Goal: Communication & Community: Ask a question

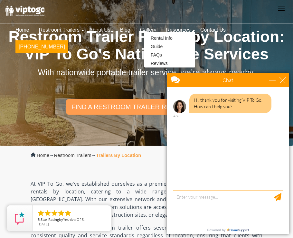
scroll to position [64, 0]
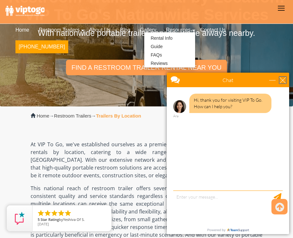
click at [281, 79] on div "close" at bounding box center [283, 80] width 6 height 6
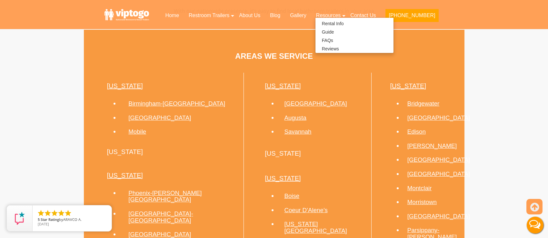
scroll to position [355, 0]
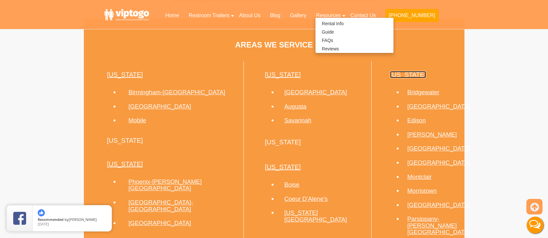
click at [400, 74] on link "[US_STATE]" at bounding box center [408, 74] width 36 height 7
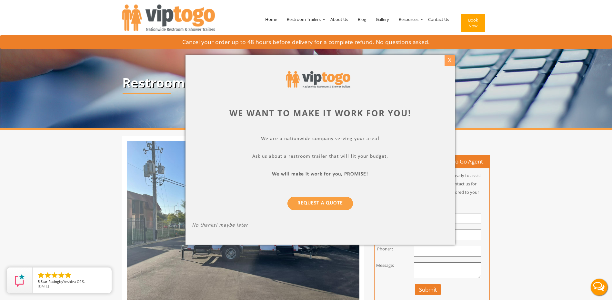
click at [450, 61] on div "X" at bounding box center [449, 60] width 10 height 11
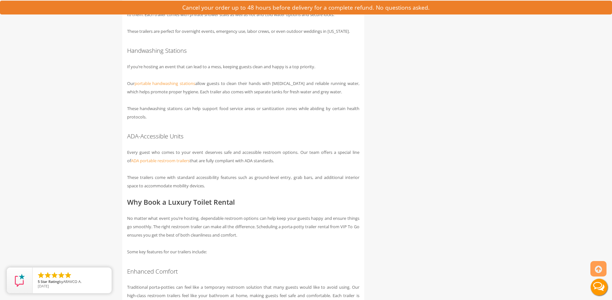
scroll to position [1064, 0]
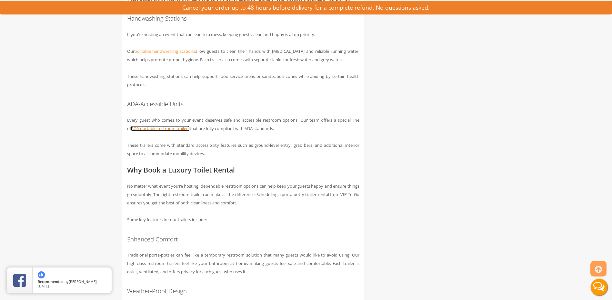
click at [171, 132] on link "ADA portable restroom trailers" at bounding box center [160, 129] width 59 height 6
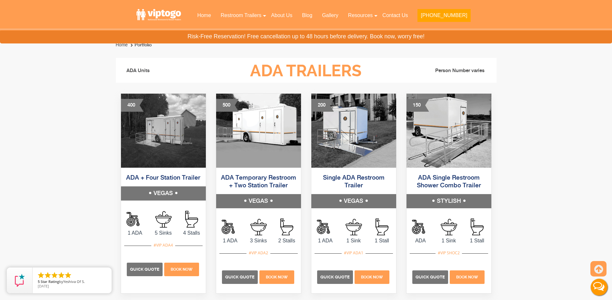
scroll to position [290, 0]
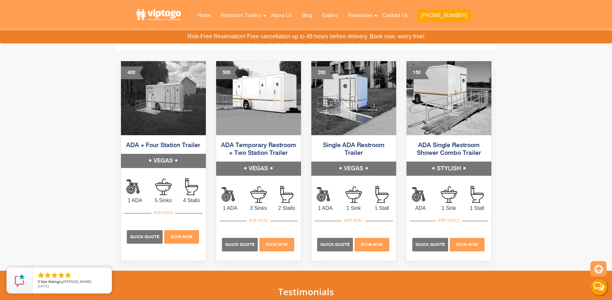
click at [252, 150] on h5 "ADA Temporary Restroom + Two Station Trailer" at bounding box center [258, 149] width 85 height 25
click at [260, 129] on img at bounding box center [258, 98] width 85 height 74
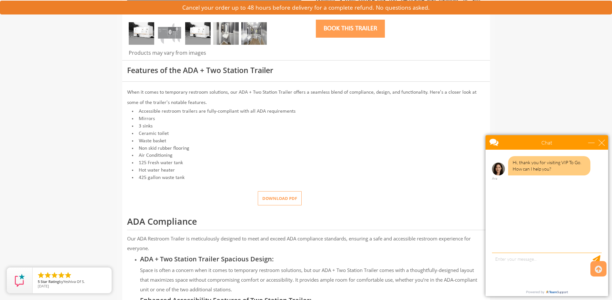
scroll to position [226, 0]
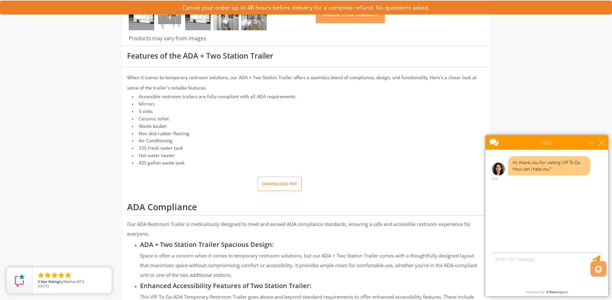
click at [272, 184] on button "Download pdf" at bounding box center [280, 184] width 44 height 15
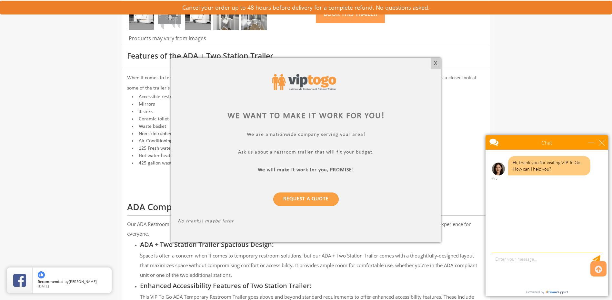
click at [434, 62] on div "X" at bounding box center [435, 63] width 10 height 11
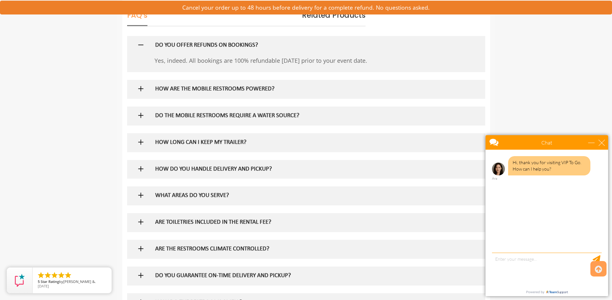
scroll to position [1032, 0]
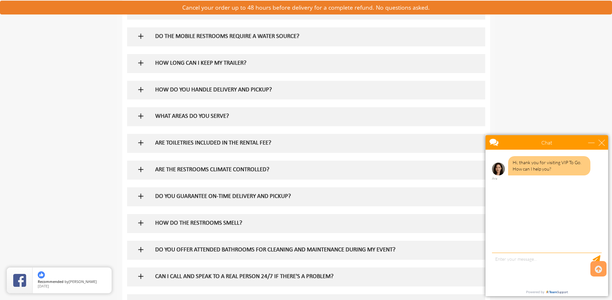
click at [143, 64] on img at bounding box center [141, 63] width 8 height 8
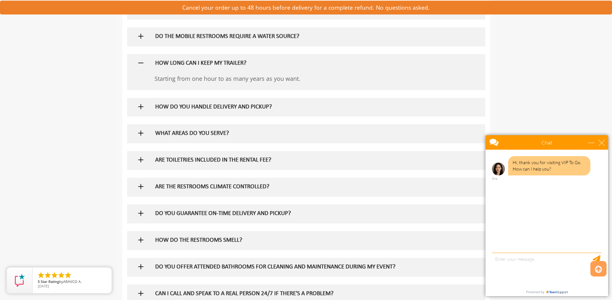
click at [140, 36] on img at bounding box center [141, 36] width 8 height 8
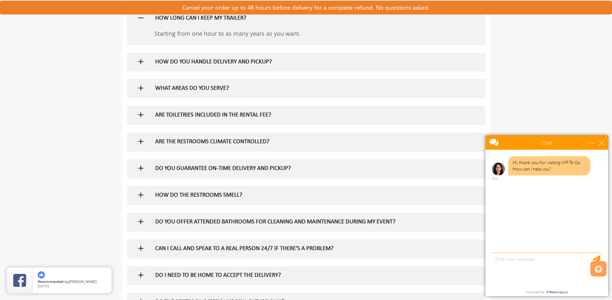
scroll to position [1128, 0]
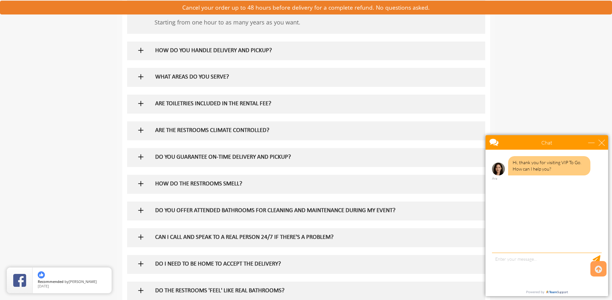
click at [141, 132] on img at bounding box center [141, 130] width 8 height 8
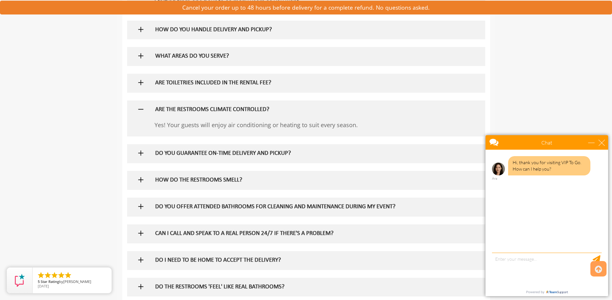
scroll to position [1161, 0]
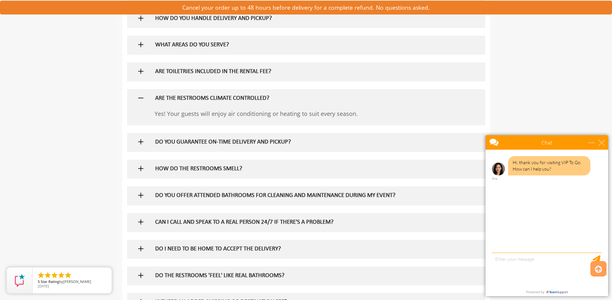
click at [137, 143] on img at bounding box center [141, 142] width 8 height 8
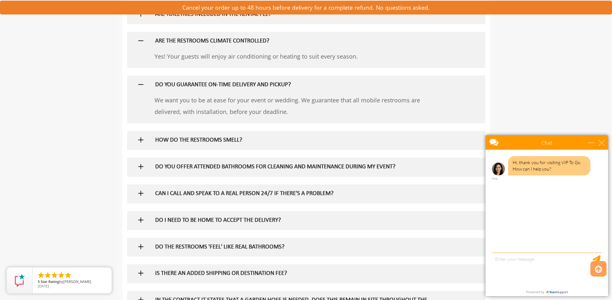
scroll to position [1257, 0]
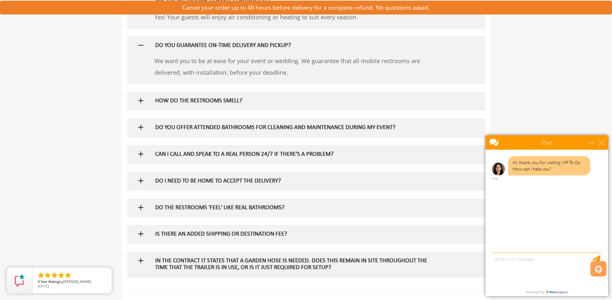
click at [140, 101] on img at bounding box center [141, 101] width 8 height 8
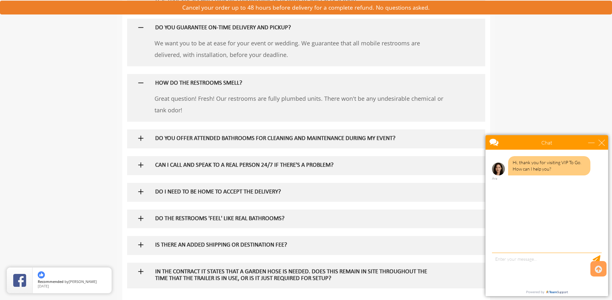
scroll to position [1290, 0]
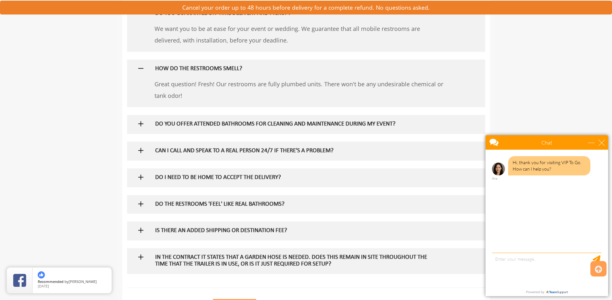
click at [142, 125] on img at bounding box center [141, 124] width 8 height 8
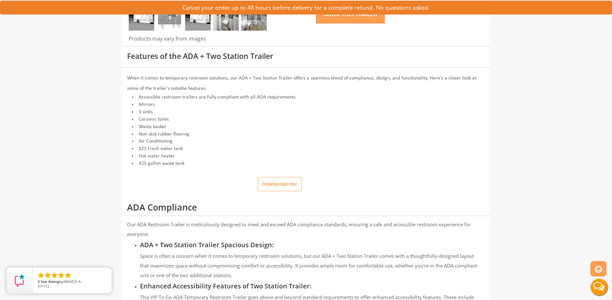
scroll to position [226, 0]
click at [267, 187] on button "Download pdf" at bounding box center [280, 184] width 44 height 15
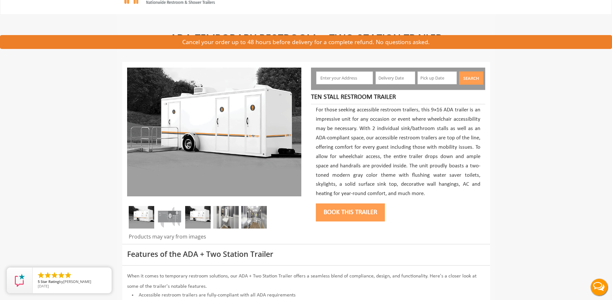
scroll to position [0, 0]
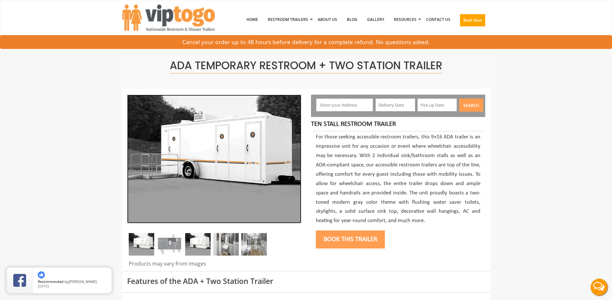
click at [249, 140] on img at bounding box center [214, 159] width 174 height 129
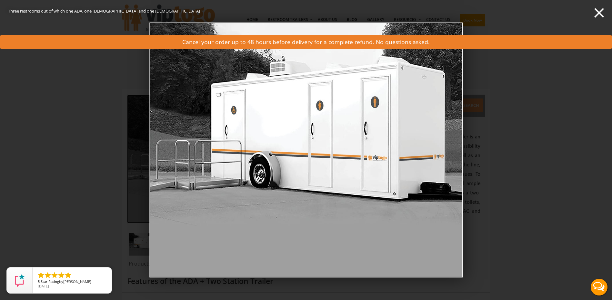
drag, startPoint x: 113, startPoint y: 77, endPoint x: 109, endPoint y: 76, distance: 3.7
click at [113, 77] on div "Three restrooms out of which one ADA, one female and one male demo0" at bounding box center [306, 150] width 612 height 300
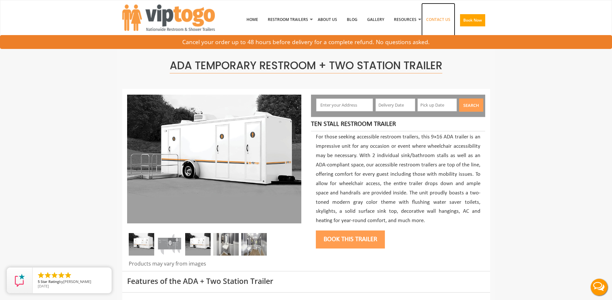
click at [440, 19] on link "Contact Us" at bounding box center [438, 20] width 34 height 34
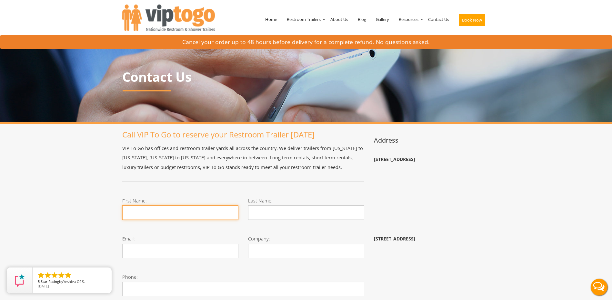
click at [162, 214] on input "First Name:" at bounding box center [180, 213] width 116 height 15
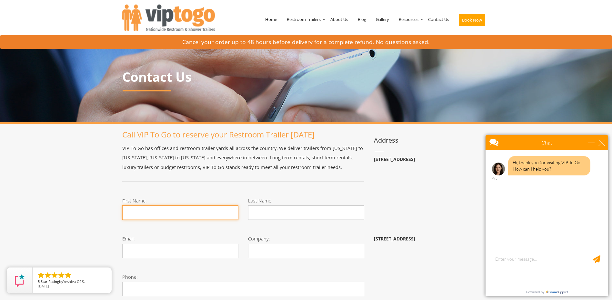
type input "Javier"
type input "Del Rio"
type input "jdr756@outlook.com"
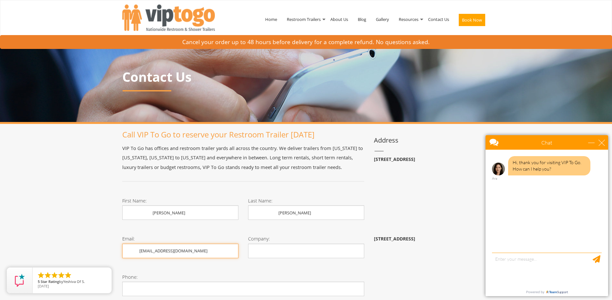
type input "HNTB"
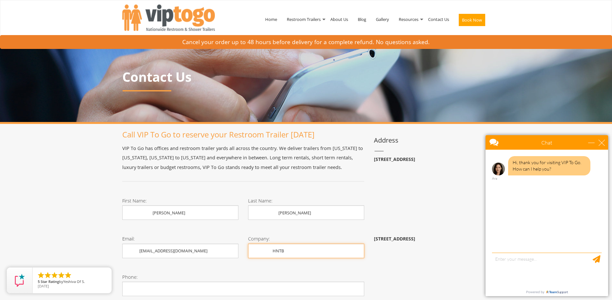
type input "4104540933"
drag, startPoint x: 167, startPoint y: 217, endPoint x: 140, endPoint y: 216, distance: 27.4
click at [140, 216] on input "Javier" at bounding box center [180, 213] width 116 height 15
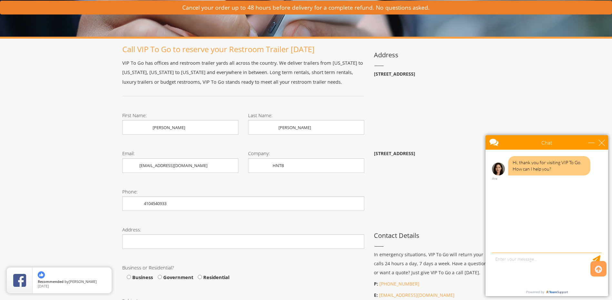
scroll to position [97, 0]
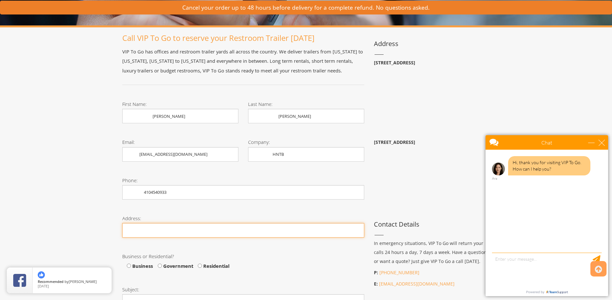
click at [145, 230] on input "Phone:" at bounding box center [243, 230] width 242 height 15
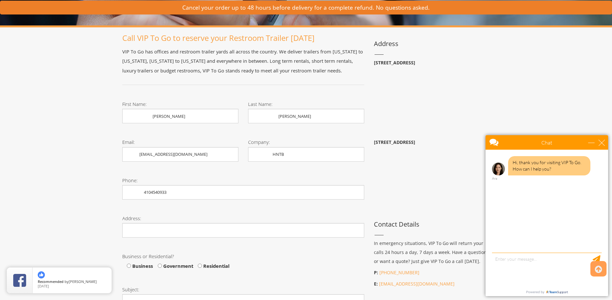
click at [90, 212] on div "Toggle navigation VIPTOGO Home Restroom Trailers Restroom Trailers by Type All …" at bounding box center [306, 251] width 612 height 696
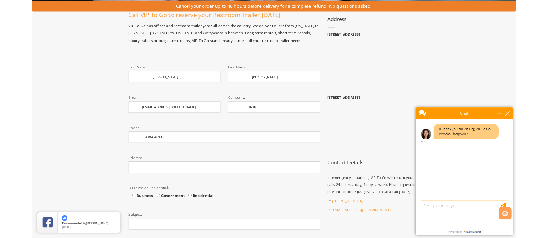
scroll to position [193, 0]
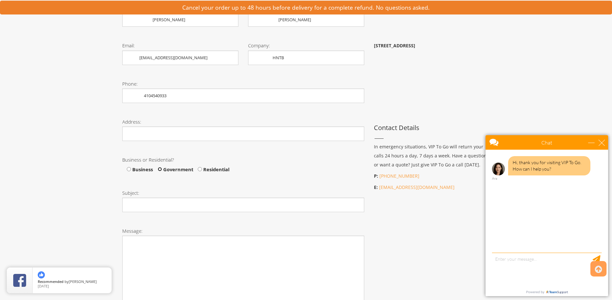
click at [160, 169] on input "Government" at bounding box center [160, 169] width 4 height 4
radio input "true"
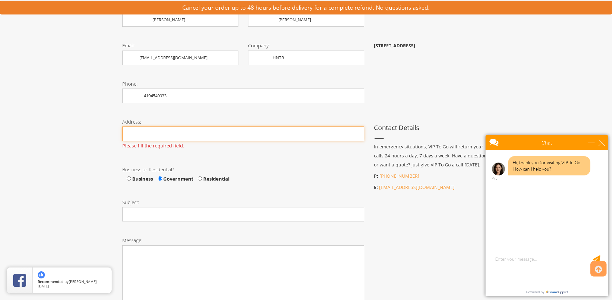
click at [145, 137] on input "Phone:" at bounding box center [243, 134] width 242 height 15
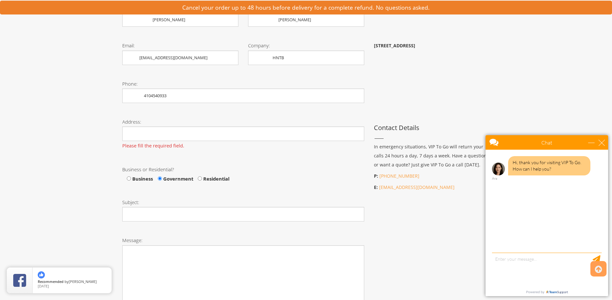
click at [102, 144] on div "Toggle navigation VIPTOGO Home Restroom Trailers Restroom Trailers by Type All …" at bounding box center [306, 159] width 612 height 705
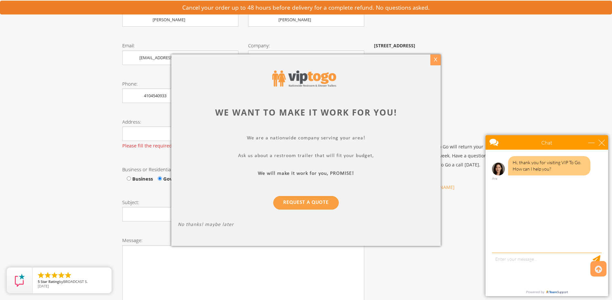
click at [436, 59] on div "X" at bounding box center [435, 59] width 10 height 11
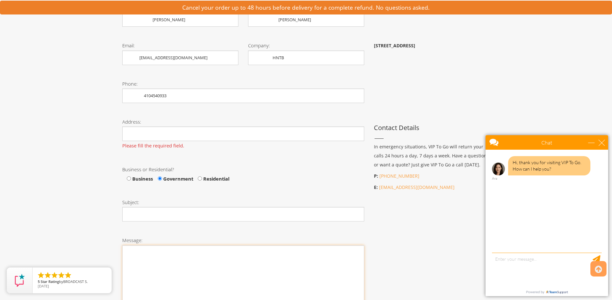
click at [136, 260] on textarea "Message:" at bounding box center [243, 286] width 242 height 81
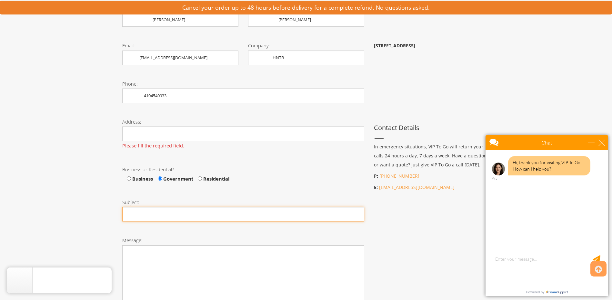
click at [142, 209] on input "Subject:" at bounding box center [243, 214] width 242 height 15
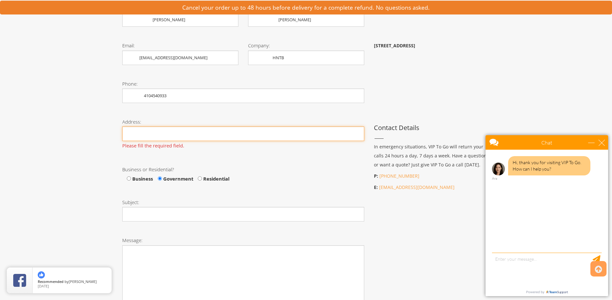
click at [149, 133] on input "Phone:" at bounding box center [243, 134] width 242 height 15
paste input "120 East Baltimore Street #1810"
type input "120 East Baltimore Street #1810"
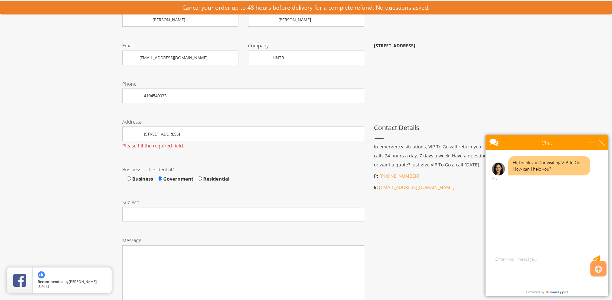
click at [79, 165] on div "Toggle navigation VIPTOGO Home Restroom Trailers Restroom Trailers by Type All …" at bounding box center [306, 159] width 612 height 705
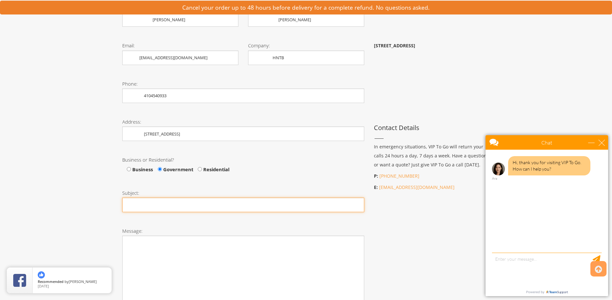
click at [127, 208] on input "Subject:" at bounding box center [243, 205] width 242 height 15
type input "n"
type input "NEW JERSEY PROJECT"
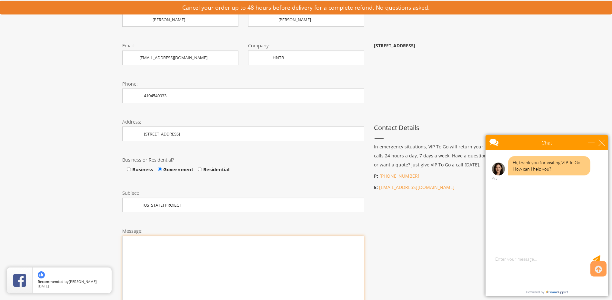
click at [158, 244] on textarea "Message:" at bounding box center [243, 276] width 242 height 81
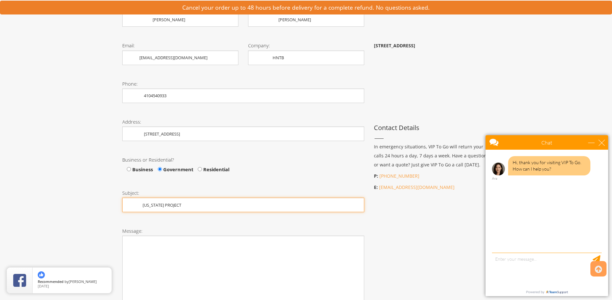
click at [197, 204] on input "NEW JERSEY PROJECT" at bounding box center [243, 205] width 242 height 15
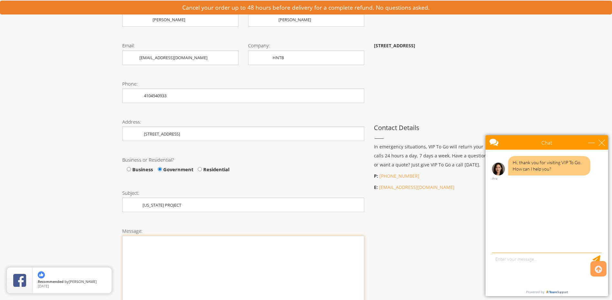
click at [148, 249] on textarea "Message:" at bounding box center [243, 276] width 242 height 81
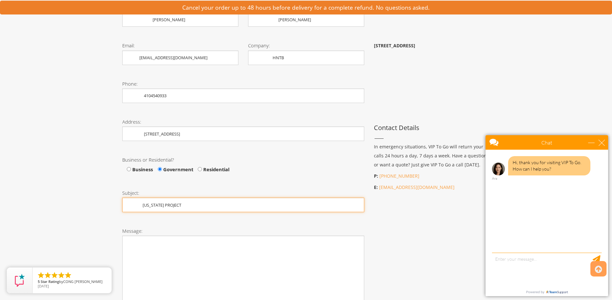
click at [197, 202] on input "NEW JERSEY PROJECT" at bounding box center [243, 205] width 242 height 15
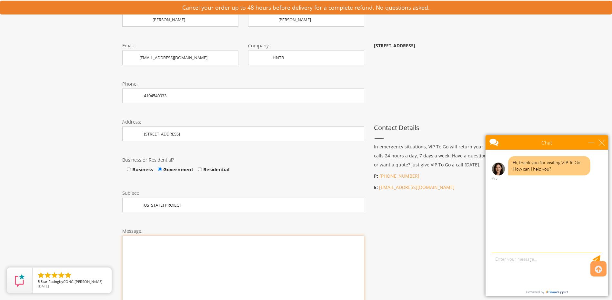
click at [157, 247] on textarea "Message:" at bounding box center [243, 276] width 242 height 81
type textarea "l"
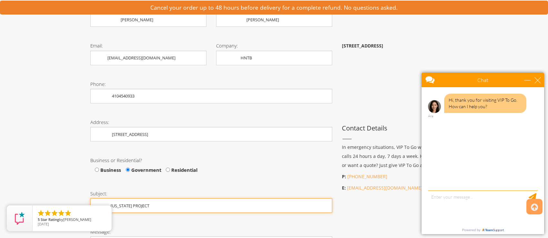
click at [155, 209] on input "NEW JERSEY PROJECT" at bounding box center [211, 205] width 242 height 15
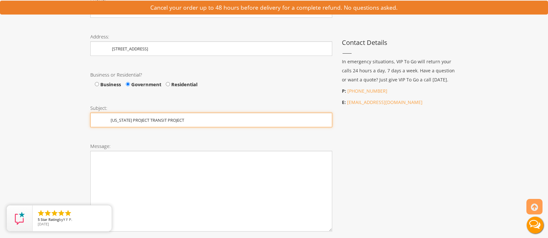
scroll to position [290, 0]
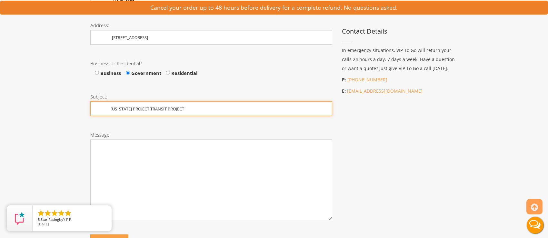
type input "NEW JERSEY PROJECT TRANSIT PROJECT"
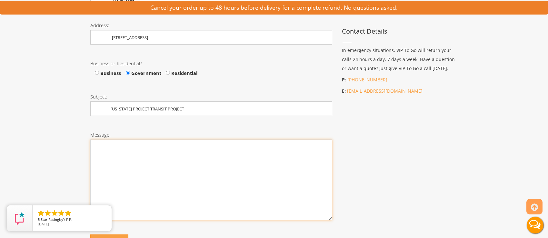
click at [136, 147] on textarea "Message:" at bounding box center [211, 179] width 242 height 81
type textarea "LOOKING FOR ADA RESTROOMS FOR"
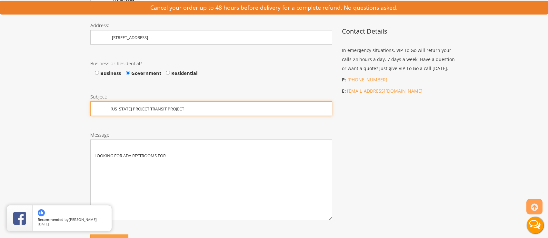
click at [146, 109] on input "NEW JERSEY PROJECT TRANSIT PROJECT" at bounding box center [211, 108] width 242 height 15
click at [159, 110] on input "NEW JERSEY TRANSIT PROJECT" at bounding box center [211, 108] width 242 height 15
type input "NEW JERSEY TRANSIT PROJECT"
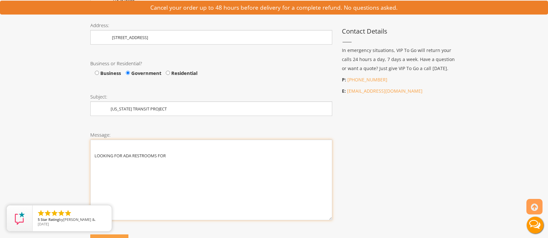
click at [166, 159] on textarea "LOOKING FOR ADA RESTROOMS FOR" at bounding box center [211, 179] width 242 height 81
click at [172, 156] on textarea "LOOKING FOR ADA RESTROOMS FOR" at bounding box center [211, 179] width 242 height 81
type textarea "LOOKING FOR ADA RESTROOMS FOR A"
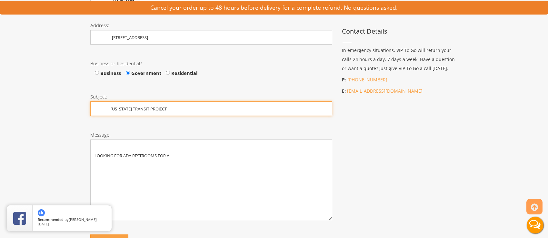
click at [147, 111] on input "NEW JERSEY TRANSIT PROJECT" at bounding box center [211, 108] width 242 height 15
type input "NEW JERSEY PROJECT"
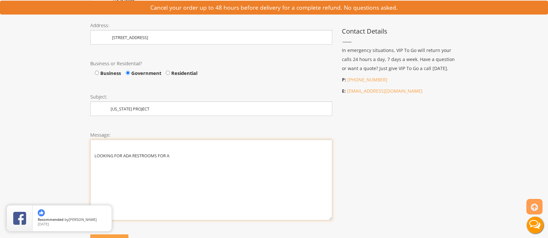
click at [175, 160] on textarea "LOOKING FOR ADA RESTROOMS FOR A" at bounding box center [211, 179] width 242 height 81
click at [170, 154] on textarea "LOOKING FOR ADA RESTROOMS FOR A" at bounding box center [211, 179] width 242 height 81
drag, startPoint x: 114, startPoint y: 156, endPoint x: 80, endPoint y: 153, distance: 34.0
click at [80, 153] on div "Toggle navigation VIPTOGO Home Restroom Trailers Restroom Trailers by Type All …" at bounding box center [274, 58] width 548 height 696
click at [117, 156] on textarea "NEED ADA RESTROOMS FOR A TEMORARY PUBLIC" at bounding box center [211, 179] width 242 height 81
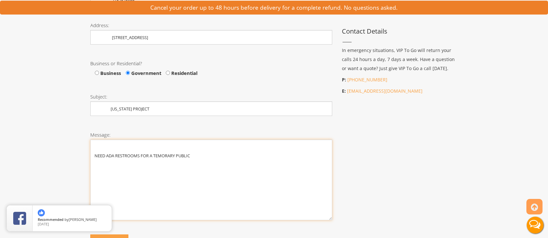
click at [115, 155] on textarea "NEED ADA RESTROOMS FOR A TEMORARY PUBLIC" at bounding box center [211, 179] width 242 height 81
click at [204, 155] on textarea "NEED ADA PUBLIC RESTROOMS FOR A TEMORARY PUBLIC" at bounding box center [211, 179] width 242 height 81
click at [200, 156] on textarea "NEED ADA PUBLIC RESTROOMS FOR A TEMORARY PUBLIC" at bounding box center [211, 179] width 242 height 81
click at [225, 161] on textarea "NEED ADA PUBLIC RESTROOMS FOR A TEMORARY PROJECT. NEED TO BE ADA COMPLAINT WILL…" at bounding box center [211, 179] width 242 height 81
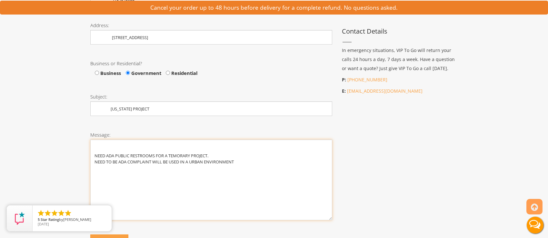
click at [237, 162] on textarea "NEED ADA PUBLIC RESTROOMS FOR A TEMORARY PROJECT. NEED TO BE ADA COMPLAINT WILL…" at bounding box center [211, 179] width 242 height 81
click at [117, 155] on textarea "NEED ADA PUBLIC RESTROOMS FOR A TEMORARY PROJECT. NEED TO BE ADA COMPLAINT WILL…" at bounding box center [211, 179] width 242 height 81
click at [116, 156] on textarea "NEED ADA PUBLIC RESTROOMS FOR A TEMORARY PROJECT. NEED TO BE ADA COMPLAINT WILL…" at bounding box center [211, 179] width 242 height 81
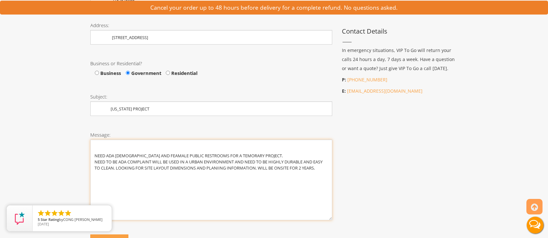
click at [122, 154] on textarea "NEED ADA MALE AND FEAMALE PUBLIC RESTROOMS FOR A TEMORARY PROJECT. NEED TO BE A…" at bounding box center [211, 179] width 242 height 81
click at [145, 158] on textarea "NEED ADA MALE AND FEAMALE PUBLIC RESTROOMS FOR A TEMORARY PROJECT. NEED TO BE A…" at bounding box center [211, 179] width 242 height 81
click at [192, 163] on textarea "NEED ADA MALE AND FEMAL PUBLIC RESTROOMS FOR A TEMORARY PROJECT. NEED TO BE ADA…" at bounding box center [211, 179] width 242 height 81
click at [218, 161] on textarea "NEED ADA MALE AND FEMAL PUBLIC RESTROOMS FOR A TEMORARY PROJECT. NEED TO BE ADA…" at bounding box center [211, 179] width 242 height 81
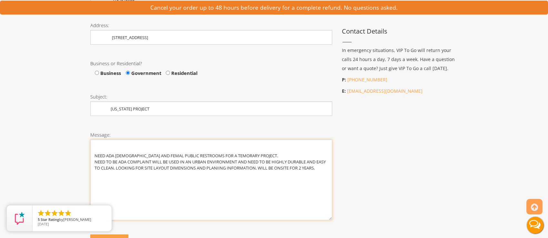
drag, startPoint x: 209, startPoint y: 161, endPoint x: 195, endPoint y: 163, distance: 14.0
click at [195, 163] on textarea "NEED ADA MALE AND FEMAL PUBLIC RESTROOMS FOR A TEMORARY PROJECT. NEED TO BE ADA…" at bounding box center [211, 179] width 242 height 81
click at [230, 166] on textarea "NEED ADA MALE AND FEMAL PUBLIC RESTROOMS FOR A TEMORARY PROJECT. NEED TO BE ADA…" at bounding box center [211, 179] width 242 height 81
click at [270, 168] on textarea "NEED ADA MALE AND FEMAL PUBLIC RESTROOMS FOR A TEMORARY PROJECT. NEED TO BE ADA…" at bounding box center [211, 179] width 242 height 81
click at [226, 170] on textarea "NEED ADA MALE AND FEMAL PUBLIC RESTROOMS FOR A TEMORARY PROJECT. NEED TO BE ADA…" at bounding box center [211, 179] width 242 height 81
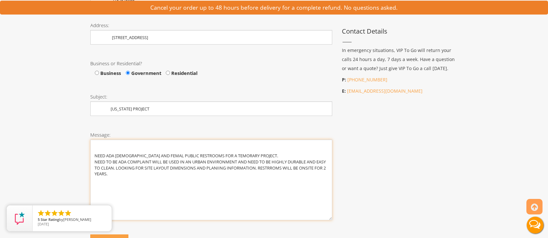
click at [124, 168] on textarea "NEED ADA MALE AND FEMAL PUBLIC RESTROOMS FOR A TEMORARY PROJECT. NEED TO BE ADA…" at bounding box center [211, 179] width 242 height 81
click at [315, 162] on textarea "NEED ADA MALE AND FEMAL PUBLIC RESTROOMS FOR A TEMORARY PROJECT. NEED TO BE ADA…" at bounding box center [211, 179] width 242 height 81
click at [107, 169] on textarea "NEED ADA MALE AND FEMAL PUBLIC RESTROOMS FOR A TEMORARY PROJECT. NEED TO BE ADA…" at bounding box center [211, 179] width 242 height 81
drag, startPoint x: 146, startPoint y: 167, endPoint x: 116, endPoint y: 167, distance: 30.3
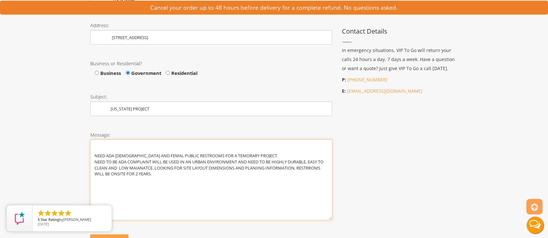
click at [143, 167] on textarea "NEED ADA MALE AND FEMAL PUBLIC RESTROOMS FOR A TEMORARY PROJECT. NEED TO BE ADA…" at bounding box center [211, 179] width 242 height 81
drag, startPoint x: 146, startPoint y: 169, endPoint x: 140, endPoint y: 169, distance: 5.8
click at [140, 169] on textarea "NEED ADA MALE AND FEMAL PUBLIC RESTROOMS FOR A TEMORARY PROJECT. NEED TO BE ADA…" at bounding box center [211, 179] width 242 height 81
click at [215, 161] on textarea "NEED ADA MALE AND FEMAL PUBLIC RESTROOMS FOR A TEMORARY PROJECT. NEED TO BE ADA…" at bounding box center [211, 179] width 242 height 81
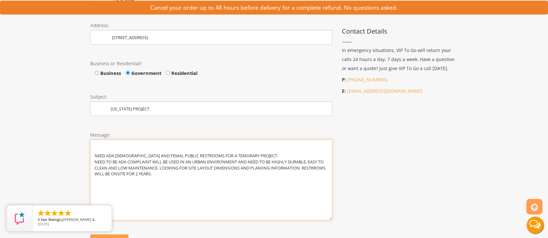
click at [182, 167] on textarea "NEED ADA MALE AND FEMAL PUBLIC RESTROOMS FOR A TEMORARY PROJECT. NEED TO BE ADA…" at bounding box center [211, 179] width 242 height 81
drag, startPoint x: 268, startPoint y: 162, endPoint x: 154, endPoint y: 162, distance: 113.8
click at [154, 162] on textarea "NEED ADA MALE AND FEMAL PUBLIC RESTROOMS FOR A TEMORARY PROJECT. NEED TO BE ADA…" at bounding box center [211, 179] width 242 height 81
drag, startPoint x: 176, startPoint y: 162, endPoint x: 155, endPoint y: 164, distance: 20.4
click at [155, 164] on textarea "NEED ADA MALE AND FEMAL PUBLIC RESTROOMS FOR A TEMORARY PROJECT. NEED TO BE ADA…" at bounding box center [211, 179] width 242 height 81
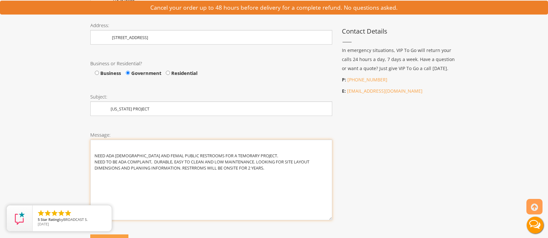
drag, startPoint x: 162, startPoint y: 162, endPoint x: 163, endPoint y: 156, distance: 6.5
click at [163, 156] on textarea "NEED ADA MALE AND FEMAL PUBLIC RESTROOMS FOR A TEMORARY PROJECT. NEED TO BE ADA…" at bounding box center [211, 179] width 242 height 81
click at [162, 161] on textarea "NEED ADA MALE AND FEMAL PUBLIC RESTROOMS FOR A TEMORARY PROJECT. NEED TO BE ADA…" at bounding box center [211, 179] width 242 height 81
click at [240, 162] on textarea "NEED ADA MALE AND FEMAL PUBLIC RESTROOMS FOR A TEMORARY PROJECT. NEED TO BE ADA…" at bounding box center [211, 179] width 242 height 81
click at [238, 162] on textarea "NEED ADA MALE AND FEMAL PUBLIC RESTROOMS FOR A TEMORARY PROJECT. NEED TO BE ADA…" at bounding box center [211, 179] width 242 height 81
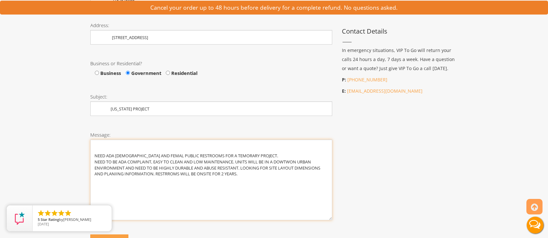
click at [262, 166] on textarea "NEED ADA MALE AND FEMAL PUBLIC RESTROOMS FOR A TEMORARY PROJECT. NEED TO BE ADA…" at bounding box center [211, 179] width 242 height 81
click at [292, 166] on textarea "NEED ADA MALE AND FEMAL PUBLIC RESTROOMS FOR A TEMORARY PROJECT. NEED TO BE ADA…" at bounding box center [211, 179] width 242 height 81
click at [93, 153] on textarea "NEED ADA MALE AND FEMAL PUBLIC RESTROOMS FOR A TEMORARY PROJECT. NEED TO BE ADA…" at bounding box center [211, 179] width 242 height 81
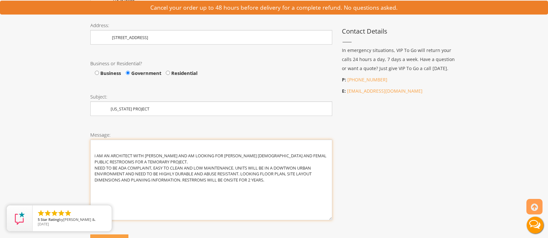
drag, startPoint x: 110, startPoint y: 162, endPoint x: 289, endPoint y: 155, distance: 179.7
click at [289, 155] on textarea "i AM AN ARCHITECT WITH HNTB AND AM LOOKING FOR ADA MALE AND FEMAL PUBLIC RESTRO…" at bounding box center [211, 179] width 242 height 81
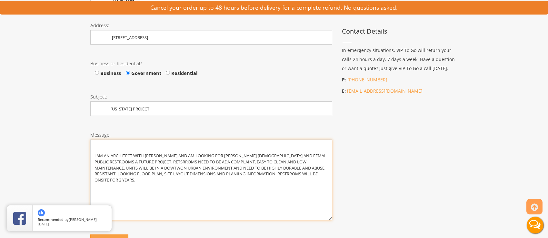
click at [214, 156] on textarea "i AM AN ARCHITECT WITH HNTB AND AM LOOKING FOR ADA MALE AND FEMAL PUBLIC RESTRO…" at bounding box center [211, 179] width 242 height 81
click at [234, 166] on textarea "i AM AN ARCHITECT WITH HNTB AND AM LOOKING FOR ADA COMPLAINT MALE AND FEMAL PUB…" at bounding box center [211, 179] width 242 height 81
click at [316, 155] on textarea "i AM AN ARCHITECT WITH HNTB AND AM LOOKING FOR ADA COMPLAINT MALE AND FEMAL PUB…" at bounding box center [211, 179] width 242 height 81
drag, startPoint x: 144, startPoint y: 162, endPoint x: 137, endPoint y: 162, distance: 7.1
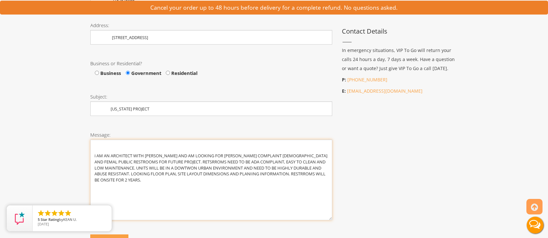
click at [137, 162] on textarea "i AM AN ARCHITECT WITH HNTB AND AM LOOKING FOR ADA COMPLAINT MALE AND FEMAL PUB…" at bounding box center [211, 179] width 242 height 81
click at [307, 161] on textarea "i AM AN ARCHITECT WITH HNTB AND AM LOOKING FOR ADA COMPLAINT MALE AND FEMAL PUB…" at bounding box center [211, 179] width 242 height 81
click at [304, 162] on textarea "i AM AN ARCHITECT WITH HNTB AND AM LOOKING FOR ADA COMPLAINT MALE AND FEMAL PUB…" at bounding box center [211, 179] width 242 height 81
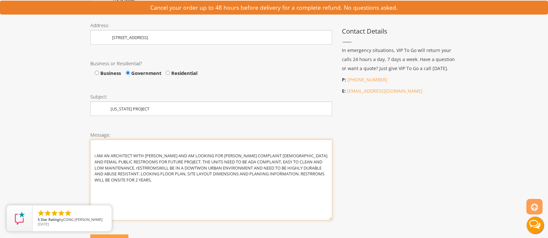
drag, startPoint x: 300, startPoint y: 162, endPoint x: 304, endPoint y: 162, distance: 4.9
click at [304, 162] on textarea "i AM AN ARCHITECT WITH HNTB AND AM LOOKING FOR ADA COMPLAINT MALE AND FEMAL PUB…" at bounding box center [211, 179] width 242 height 81
click at [297, 162] on textarea "i AM AN ARCHITECT WITH HNTB AND AM LOOKING FOR ADA COMPLAINT MALE AND FEMAL PUB…" at bounding box center [211, 179] width 242 height 81
click at [320, 163] on textarea "i AM AN ARCHITECT WITH HNTB AND AM LOOKING FOR ADA COMPLAINT MALE AND FEMAL PUB…" at bounding box center [211, 179] width 242 height 81
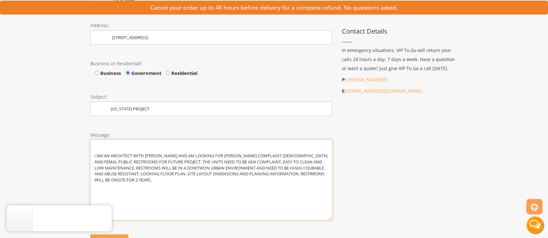
click at [302, 173] on textarea "i AM AN ARCHITECT WITH HNTB AND AM LOOKING FOR ADA COMPLAINT MALE AND FEMAL PUB…" at bounding box center [211, 179] width 242 height 81
click at [133, 183] on textarea "i AM AN ARCHITECT WITH HNTB AND AM LOOKING FOR ADA COMPLAINT MALE AND FEMAL PUB…" at bounding box center [211, 179] width 242 height 81
click at [172, 156] on textarea "I AM AN ARCHITECT WITH HNTB AND AM LOOKING FOR ADA COMPLAINT MALE AND FEMAL PUB…" at bounding box center [211, 179] width 242 height 81
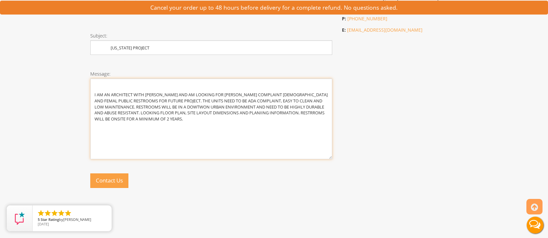
scroll to position [387, 0]
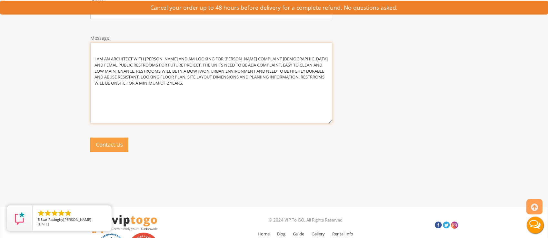
click at [121, 84] on textarea "I AM AN ARCHITECT WITH HNTB AND AM LOOKING FOR ADA COMPLAINT MALE AND FEMAL PUB…" at bounding box center [211, 83] width 242 height 81
drag, startPoint x: 180, startPoint y: 83, endPoint x: 118, endPoint y: 84, distance: 62.6
click at [118, 84] on textarea "I AM AN ARCHITECT WITH HNTB AND AM LOOKING FOR ADA COMPLAINT MALE AND FEMAL PUB…" at bounding box center [211, 83] width 242 height 81
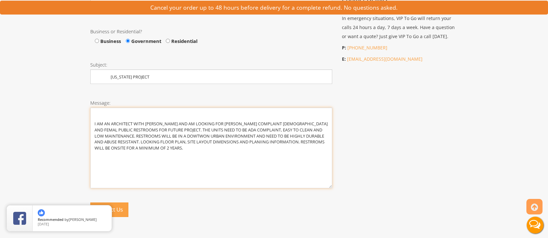
scroll to position [322, 0]
click at [123, 144] on textarea "I AM AN ARCHITECT WITH HNTB AND AM LOOKING FOR ADA COMPLAINT MALE AND FEMAL PUB…" at bounding box center [211, 147] width 242 height 81
click at [148, 146] on textarea "I AM AN ARCHITECT WITH HNTB AND AM LOOKING FOR ADA COMPLAINT MALE AND FEMAL PUB…" at bounding box center [211, 147] width 242 height 81
click at [172, 148] on textarea "I AM AN ARCHITECT WITH HNTB AND AM LOOKING FOR ADA COMPLAINT MALE AND FEMAL PUB…" at bounding box center [211, 147] width 242 height 81
click at [148, 148] on textarea "I AM AN ARCHITECT WITH HNTB AND AM LOOKING FOR ADA COMPLAINT MALE AND FEMAL PUB…" at bounding box center [211, 147] width 242 height 81
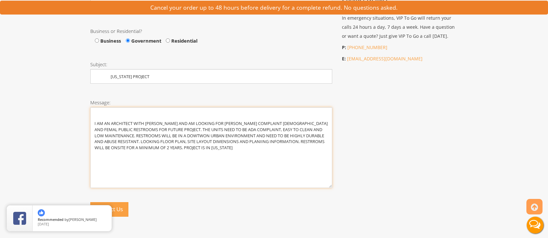
click at [169, 146] on textarea "I AM AN ARCHITECT WITH HNTB AND AM LOOKING FOR ADA COMPLAINT MALE AND FEMAL PUB…" at bounding box center [211, 147] width 242 height 81
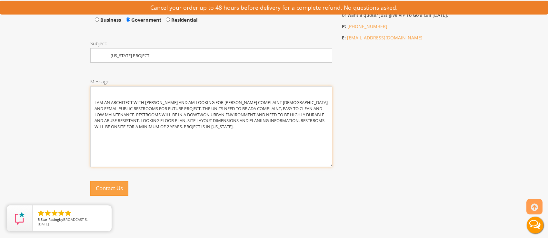
scroll to position [355, 0]
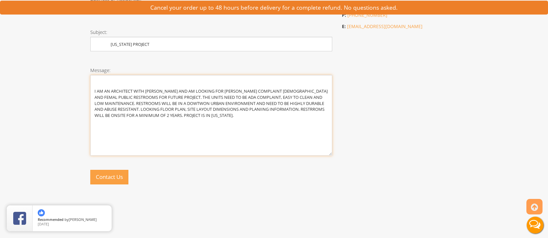
click at [132, 108] on textarea "I AM AN ARCHITECT WITH HNTB AND AM LOOKING FOR ADA COMPLAINT MALE AND FEMAL PUB…" at bounding box center [211, 115] width 242 height 81
click at [272, 91] on textarea "I AM AN ARCHITECT WITH HNTB AND AM LOOKING FOR ADA COMPLAINT MALE AND FEMAL PUB…" at bounding box center [211, 115] width 242 height 81
click at [174, 124] on textarea "I AM AN ARCHITECT WITH HNTB AND AM LOOKING FOR ADA COMPLAINT MALE AND FEMALE PU…" at bounding box center [211, 115] width 242 height 81
drag, startPoint x: 177, startPoint y: 116, endPoint x: 78, endPoint y: 77, distance: 106.6
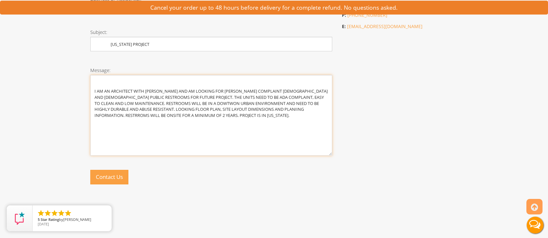
drag, startPoint x: 182, startPoint y: 115, endPoint x: 38, endPoint y: 71, distance: 150.0
paste textarea "NTOWN URBAN ENVIRONMENT AND NEED TO BE HIGHLY DURABLE AND ABUSE RESISTANT. LOOK…"
click at [93, 98] on textarea "I AM AN ARCHITECT WITH HNTB AND AM LOOKING FOR ADA COMPLAINT MALE AND FEMALE PU…" at bounding box center [211, 115] width 242 height 81
click at [155, 121] on textarea "I AM AN ARCHITECT WITH HNTB AND AM LOOKING FOR ADA COMPLAINT MALE AND FEMALE PU…" at bounding box center [211, 115] width 242 height 81
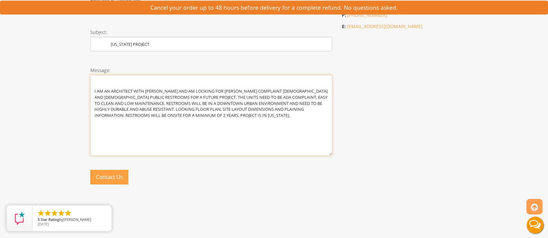
click at [204, 109] on textarea "I AM AN ARCHITECT WITH HNTB AND AM LOOKING FOR ADA COMPLAINT MALE AND FEMALE PU…" at bounding box center [211, 115] width 242 height 81
click at [216, 109] on textarea "I AM AN ARCHITECT WITH HNTB AND AM LOOKING FOR ADA COMPLAINT MALE AND FEMALE PU…" at bounding box center [211, 115] width 242 height 81
click at [215, 109] on textarea "I AM AN ARCHITECT WITH HNTB AND AM LOOKING FOR ADA COMPLAINT MALE AND FEMALE PU…" at bounding box center [211, 115] width 242 height 81
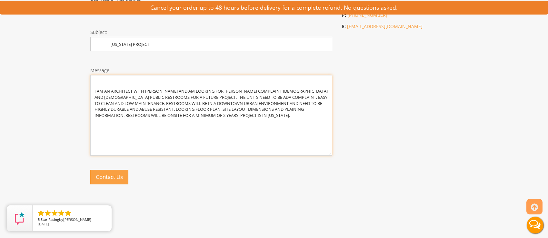
click at [210, 110] on textarea "I AM AN ARCHITECT WITH HNTB AND AM LOOKING FOR ADA COMPLAINT MALE AND FEMALE PU…" at bounding box center [211, 115] width 242 height 81
click at [225, 116] on textarea "I AM AN ARCHITECT WITH HNTB AND AM LOOKING FOR ADA COMPLAINT MALE AND FEMALE PU…" at bounding box center [211, 115] width 242 height 81
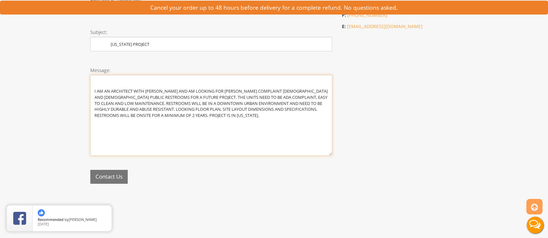
type textarea "I AM AN ARCHITECT WITH HNTB AND AM LOOKING FOR ADA COMPLAINT MALE AND FEMALE PU…"
click at [114, 177] on button "Contact Us" at bounding box center [108, 177] width 37 height 14
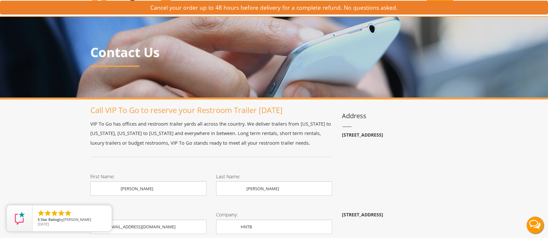
scroll to position [0, 0]
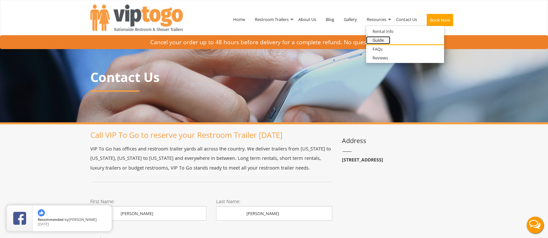
click at [379, 39] on link "Guide" at bounding box center [378, 40] width 24 height 8
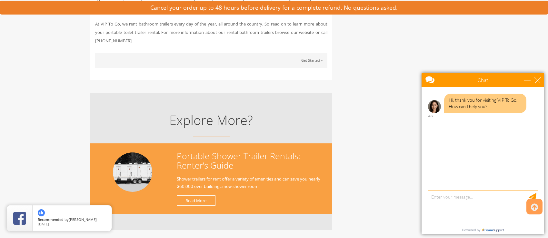
scroll to position [438, 0]
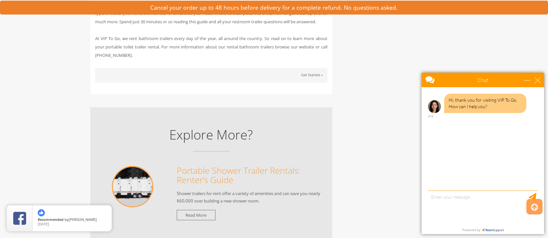
click at [203, 142] on h2 "Explore More?" at bounding box center [211, 134] width 242 height 14
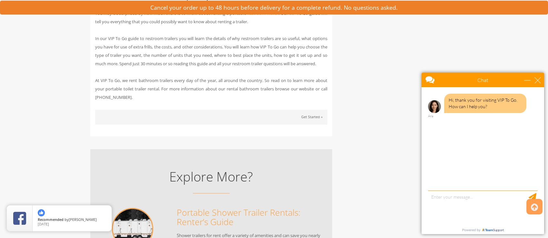
scroll to position [342, 0]
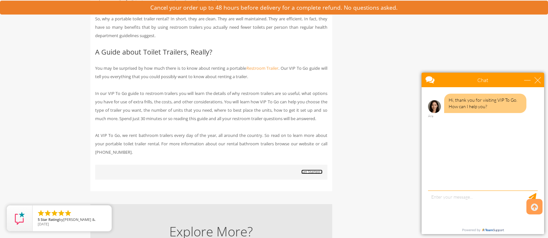
drag, startPoint x: 318, startPoint y: 180, endPoint x: 314, endPoint y: 179, distance: 3.3
click at [317, 174] on link "Get Started »" at bounding box center [311, 171] width 21 height 5
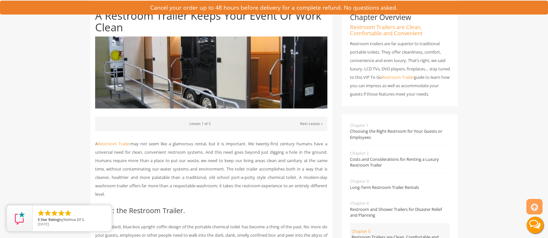
scroll to position [161, 0]
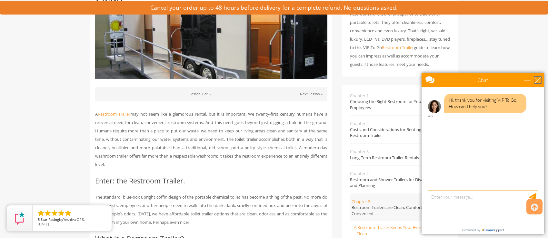
click at [538, 79] on div "close" at bounding box center [537, 80] width 6 height 6
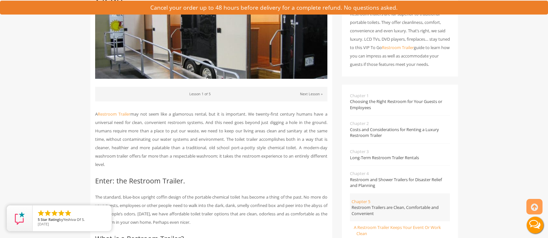
scroll to position [0, 0]
click at [401, 49] on link "Restroom Trailer" at bounding box center [398, 47] width 32 height 6
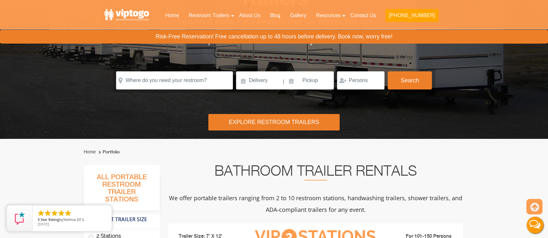
scroll to position [64, 0]
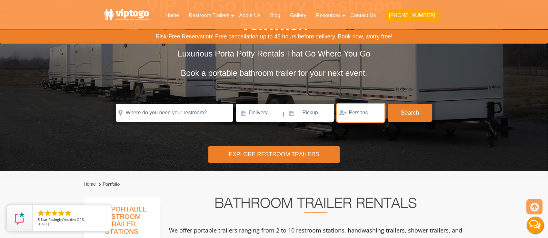
drag, startPoint x: 363, startPoint y: 85, endPoint x: 358, endPoint y: 87, distance: 5.1
click at [360, 103] on input "number" at bounding box center [360, 112] width 47 height 18
click at [378, 103] on input "1" at bounding box center [360, 112] width 47 height 18
type input "2"
click at [378, 103] on input "2" at bounding box center [360, 112] width 47 height 18
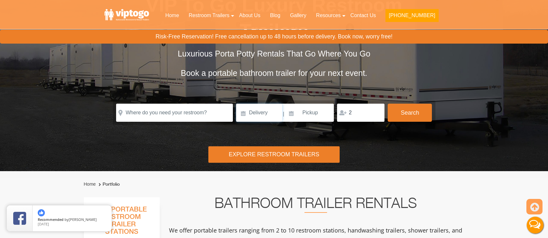
click at [260, 103] on input at bounding box center [259, 112] width 46 height 18
click at [174, 100] on form "Please Input Valid address with zipcode Please Input Valid address with zipcode…" at bounding box center [274, 112] width 322 height 25
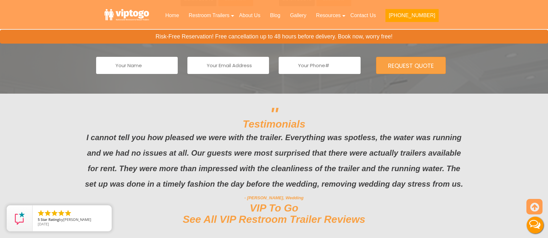
scroll to position [3289, 0]
